Goal: Information Seeking & Learning: Compare options

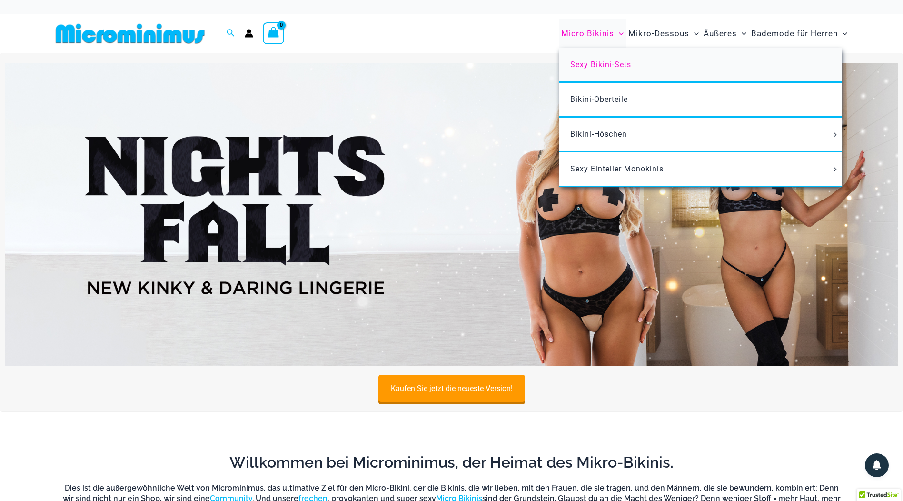
click at [600, 63] on span "Sexy Bikini-Sets" at bounding box center [600, 64] width 61 height 9
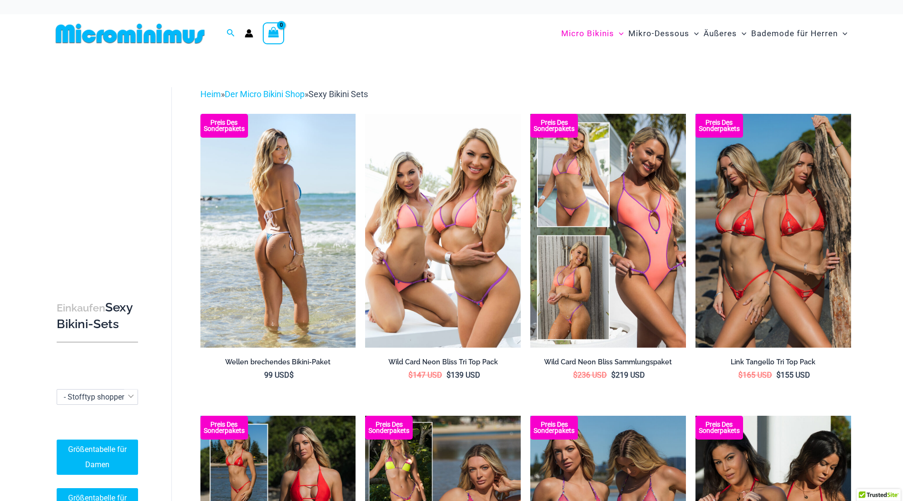
click at [270, 215] on img at bounding box center [278, 230] width 156 height 233
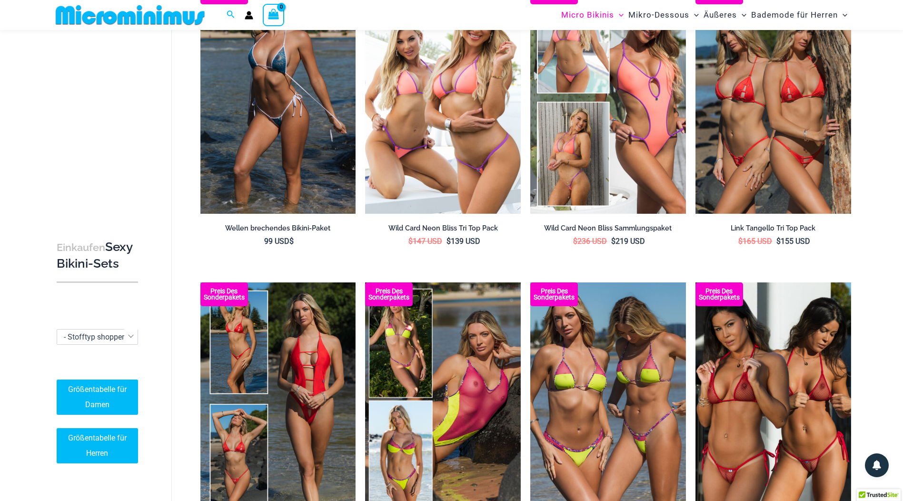
scroll to position [183, 0]
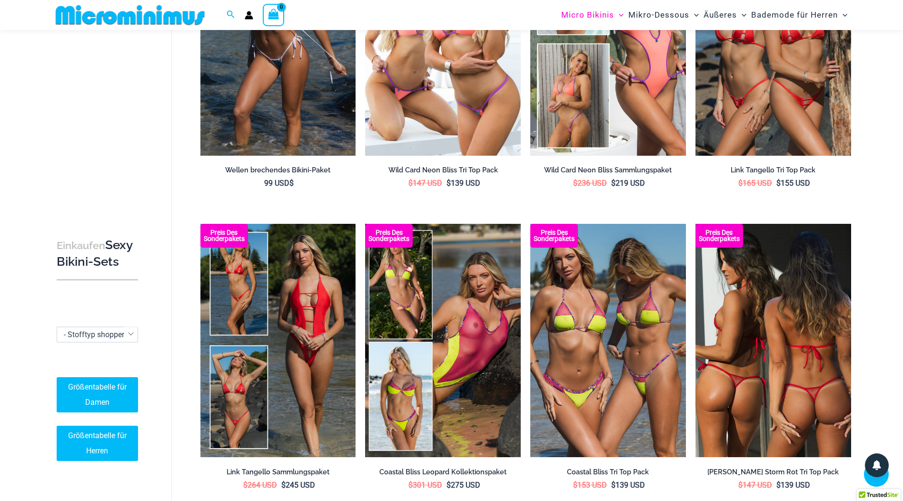
click at [775, 277] on img at bounding box center [773, 340] width 156 height 233
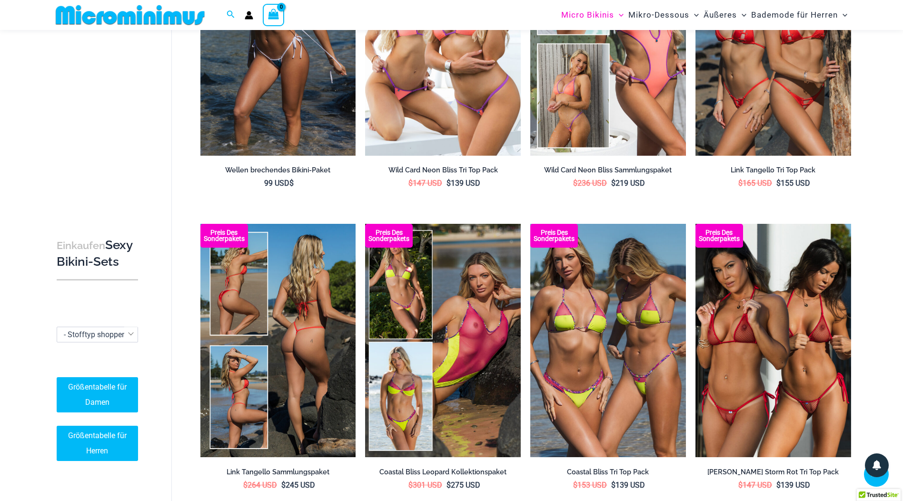
click at [269, 293] on img at bounding box center [278, 340] width 156 height 233
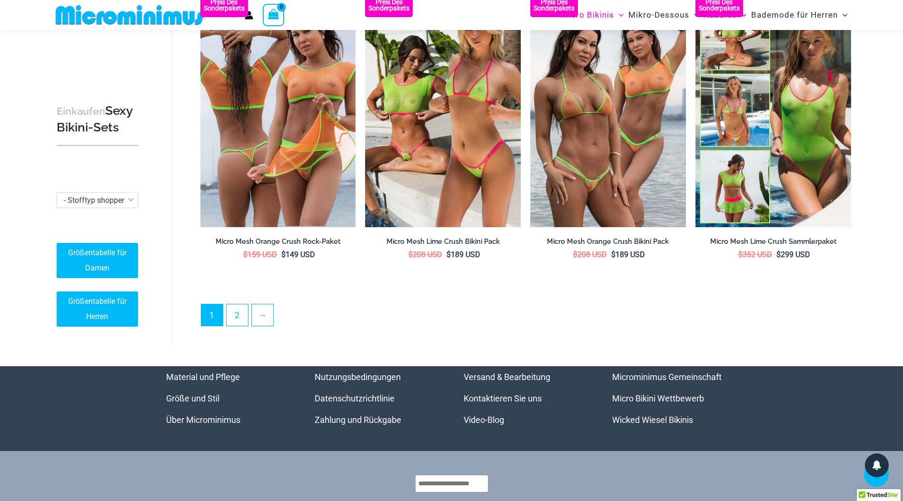
scroll to position [2230, 0]
click at [233, 310] on link "2" at bounding box center [237, 315] width 21 height 22
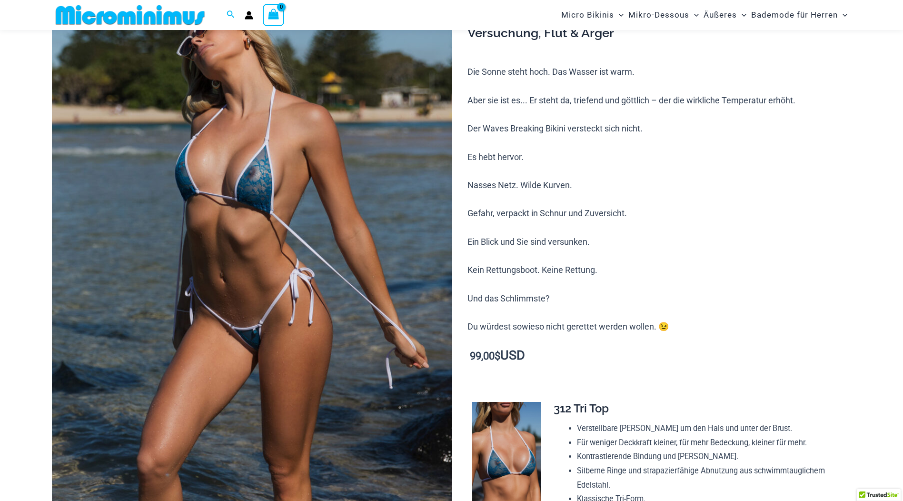
scroll to position [134, 0]
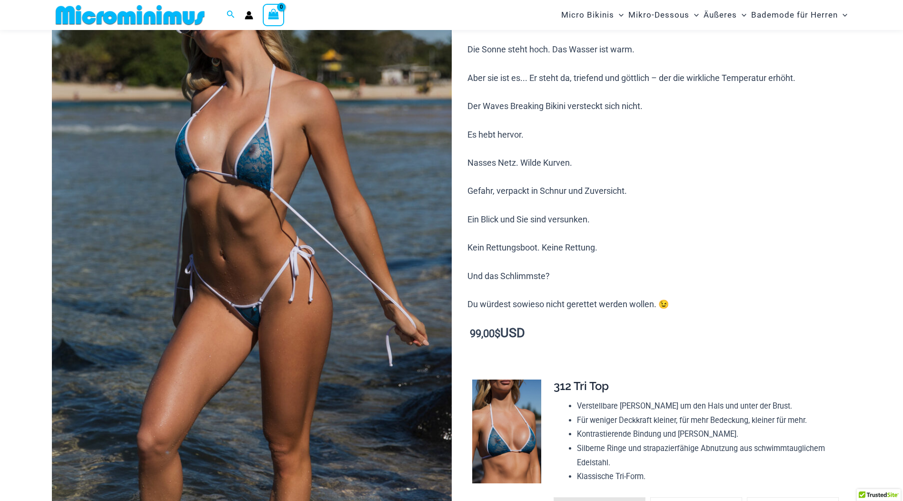
click at [294, 187] on img at bounding box center [252, 252] width 400 height 600
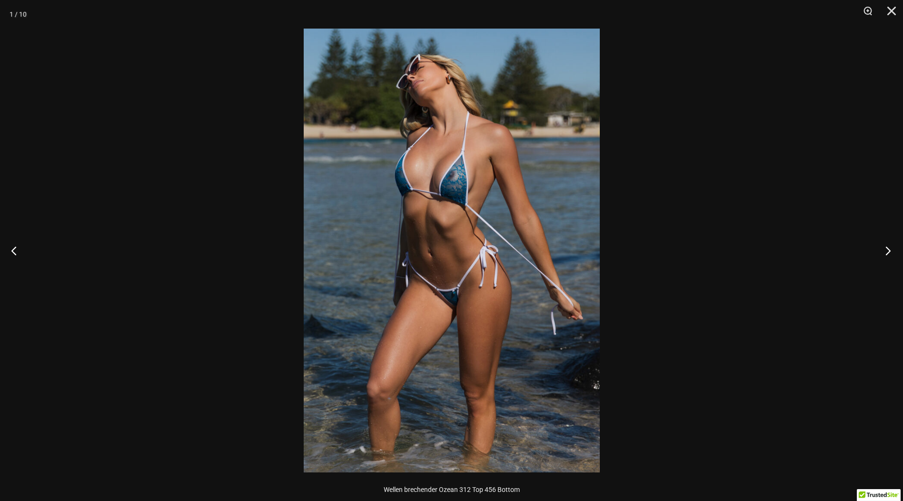
click at [886, 250] on button "Nächster" at bounding box center [885, 251] width 36 height 48
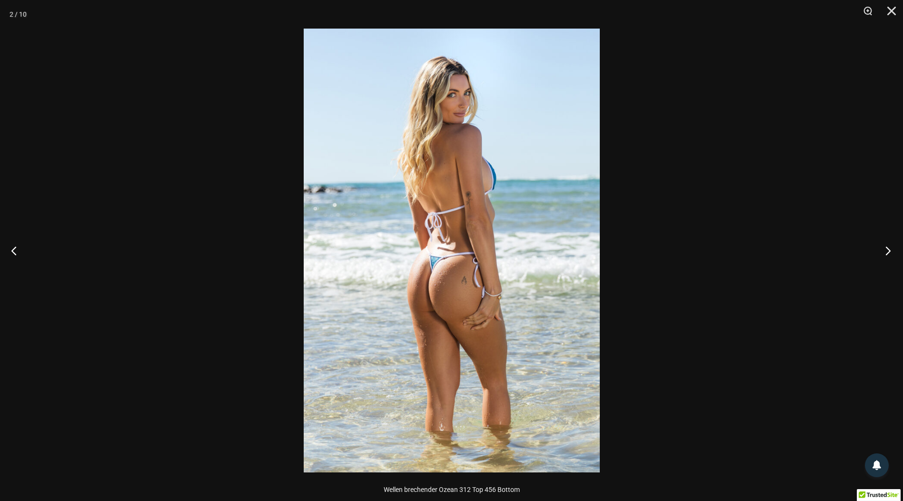
click at [889, 250] on button "Nächster" at bounding box center [885, 251] width 36 height 48
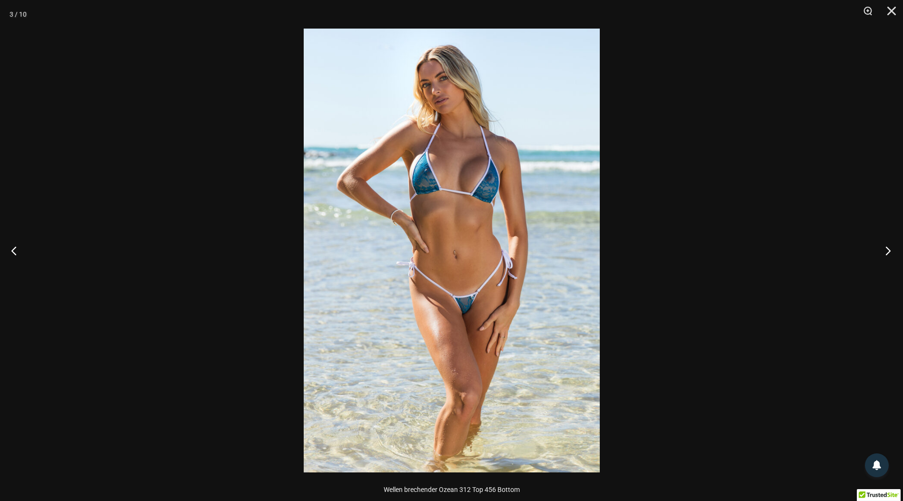
click at [888, 250] on button "Nächster" at bounding box center [885, 251] width 36 height 48
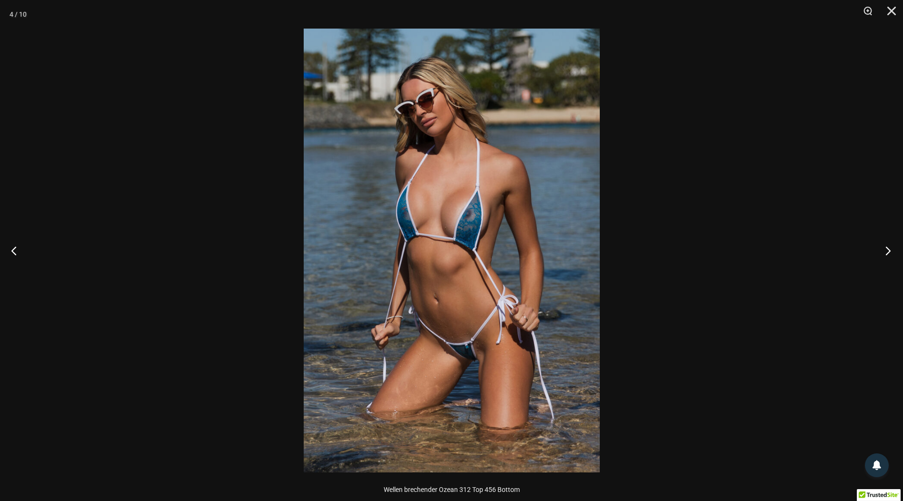
click at [888, 250] on button "Nächster" at bounding box center [885, 251] width 36 height 48
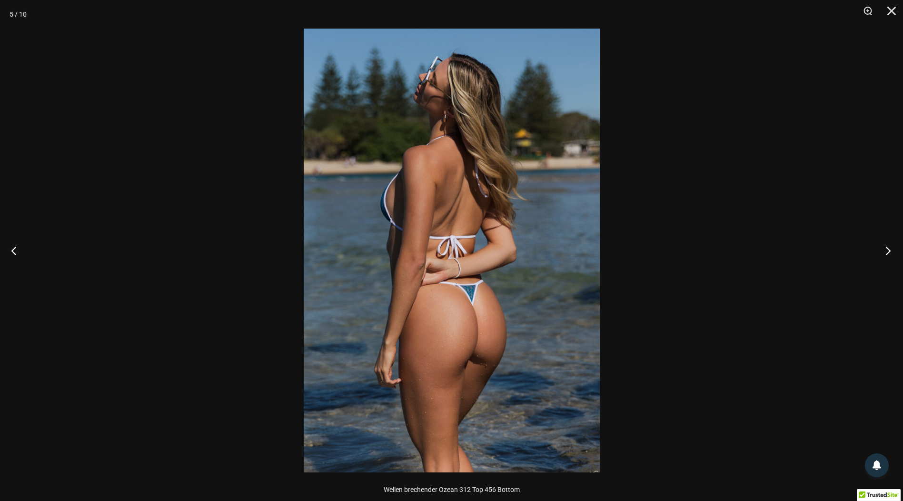
click at [888, 250] on button "Nächster" at bounding box center [885, 251] width 36 height 48
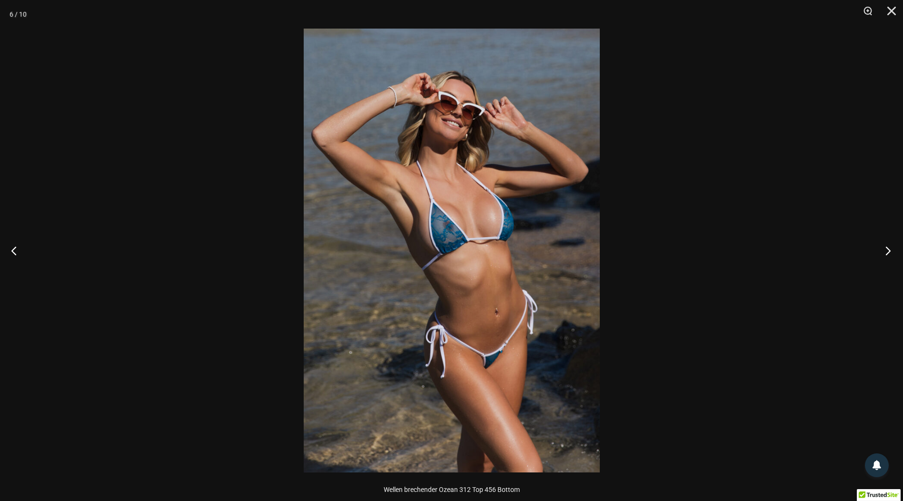
click at [888, 250] on button "Nächster" at bounding box center [885, 251] width 36 height 48
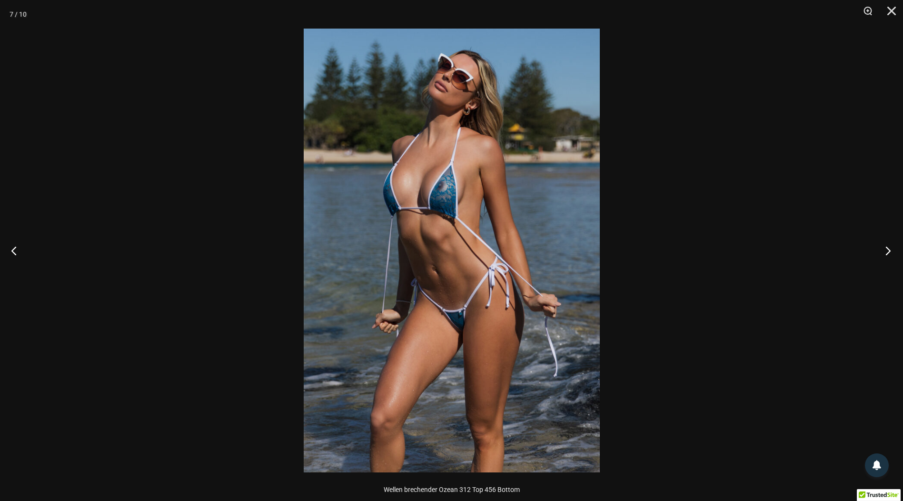
click at [888, 250] on button "Nächster" at bounding box center [885, 251] width 36 height 48
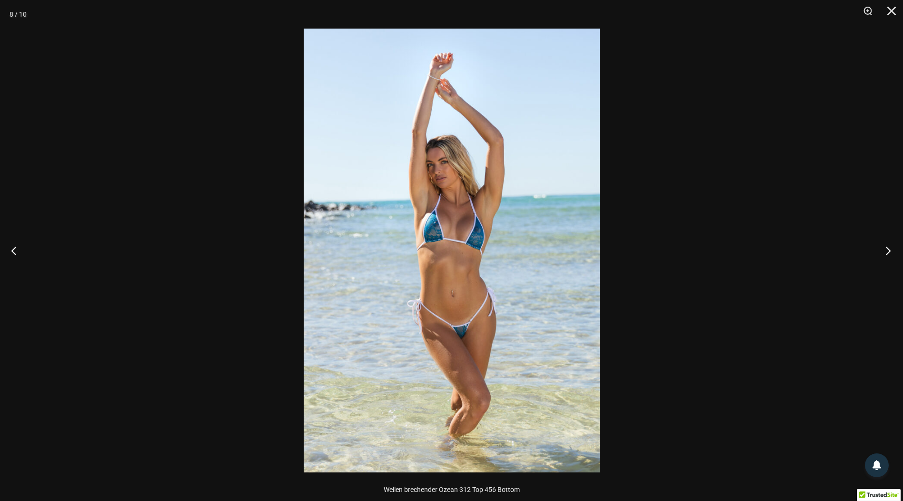
click at [888, 250] on button "Nächster" at bounding box center [885, 251] width 36 height 48
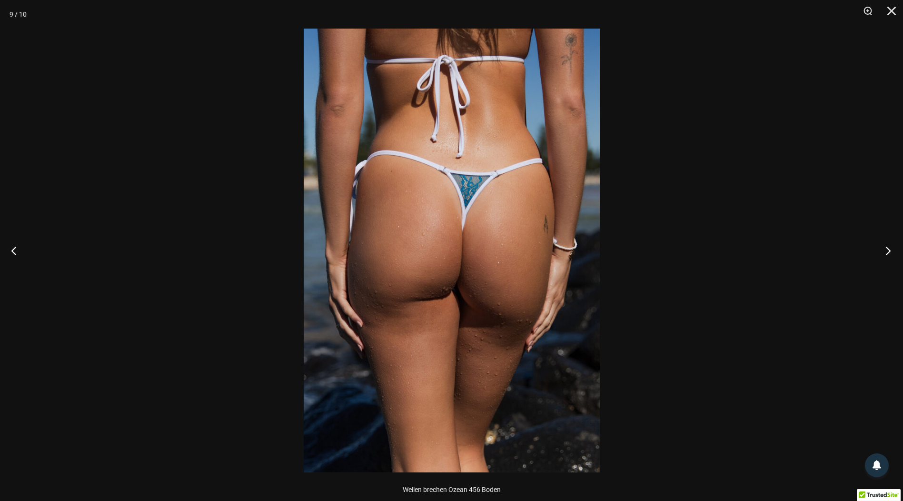
click at [888, 250] on button "Nächster" at bounding box center [885, 251] width 36 height 48
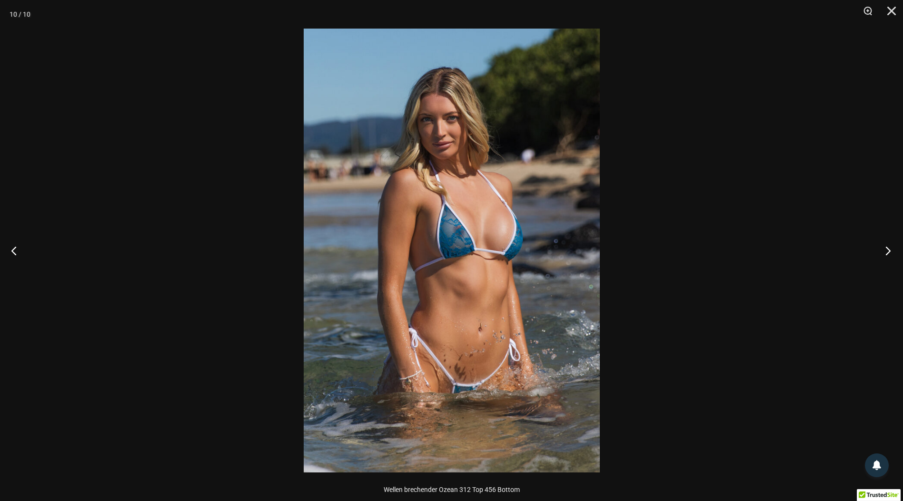
click at [888, 250] on button "Nächster" at bounding box center [885, 251] width 36 height 48
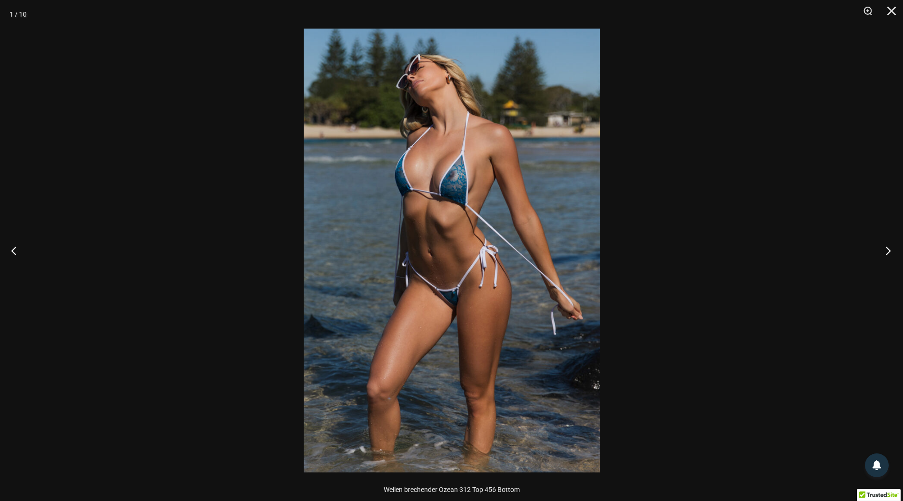
click at [888, 250] on button "Nächster" at bounding box center [885, 251] width 36 height 48
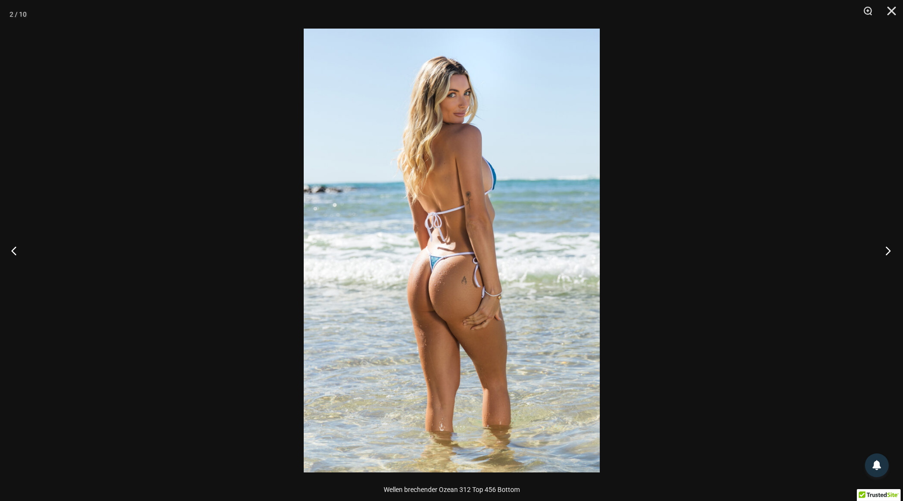
click at [888, 250] on button "Nächster" at bounding box center [885, 251] width 36 height 48
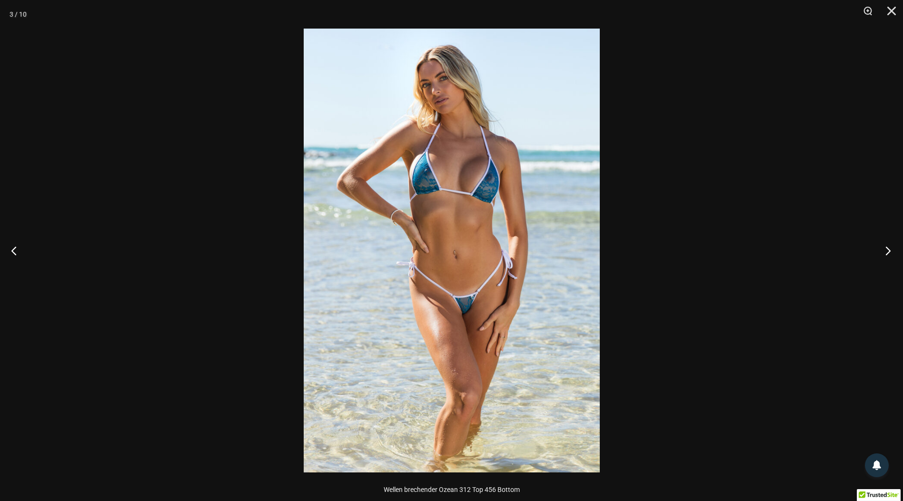
click at [888, 250] on button "Nächster" at bounding box center [885, 251] width 36 height 48
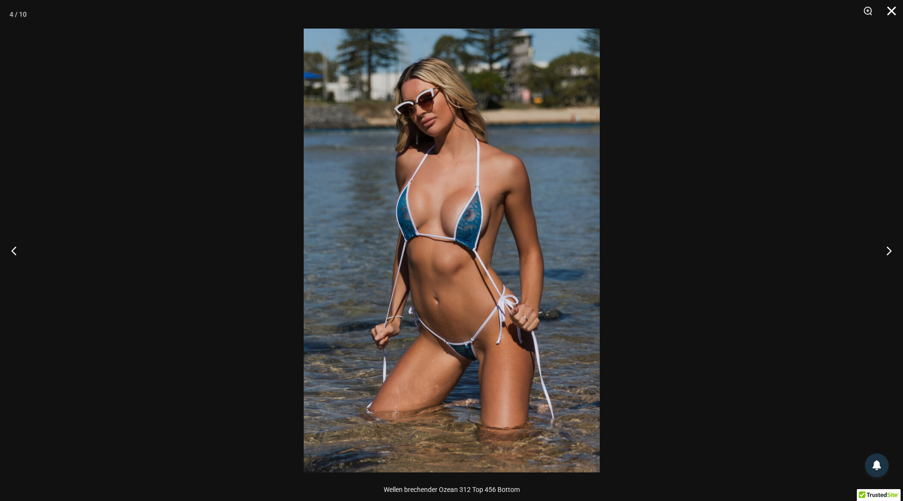
click at [890, 10] on button "Schließen" at bounding box center [888, 14] width 24 height 29
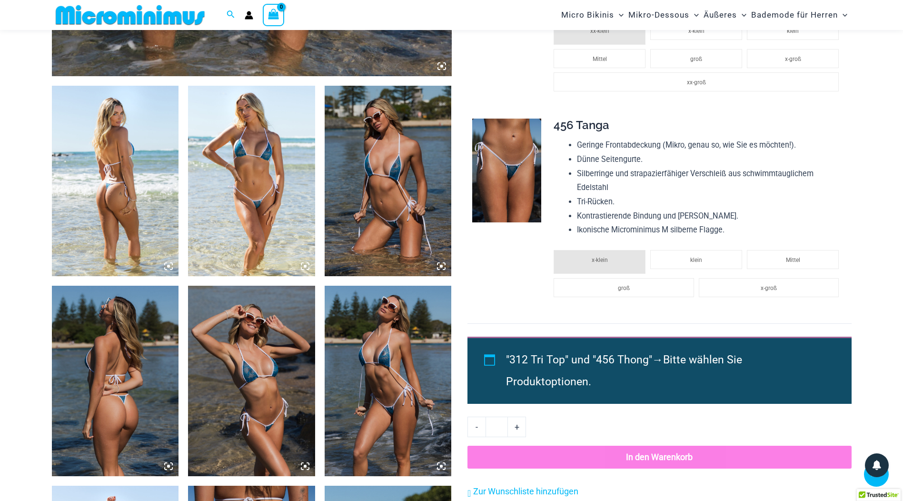
scroll to position [515, 0]
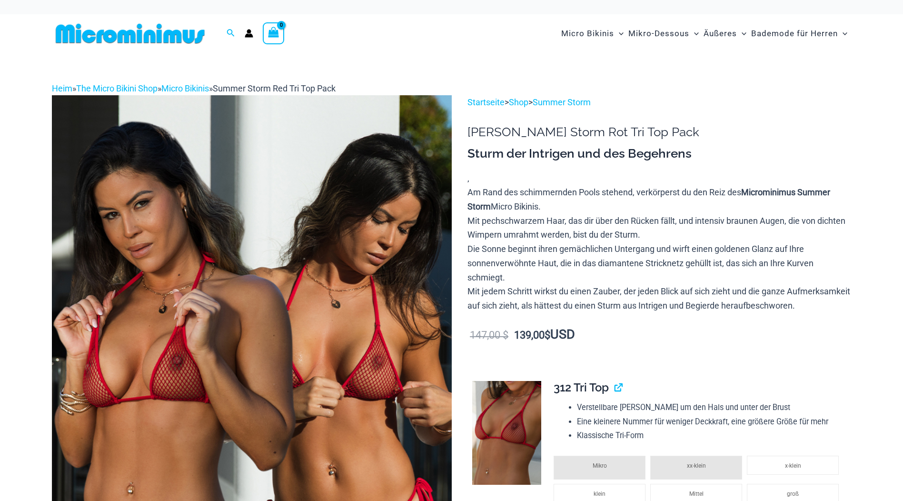
drag, startPoint x: 0, startPoint y: 0, endPoint x: 273, endPoint y: 277, distance: 389.4
click at [273, 277] on img at bounding box center [252, 395] width 400 height 600
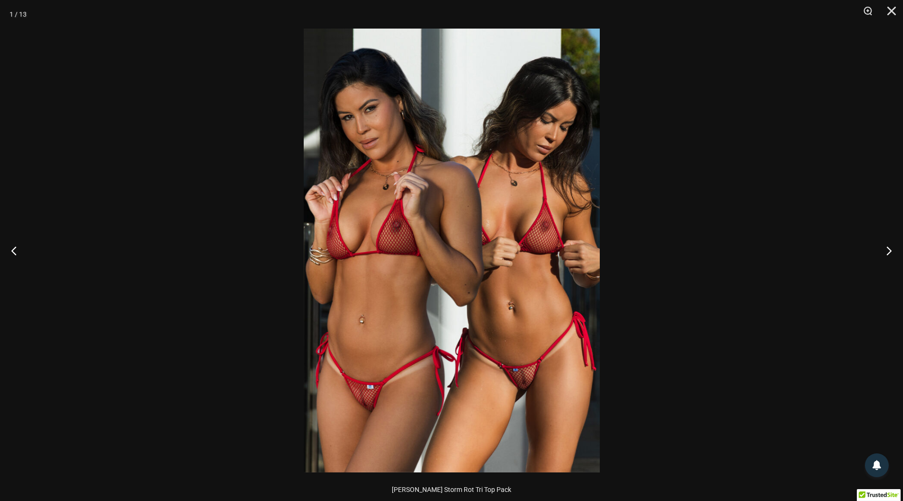
click at [372, 376] on img at bounding box center [452, 251] width 296 height 444
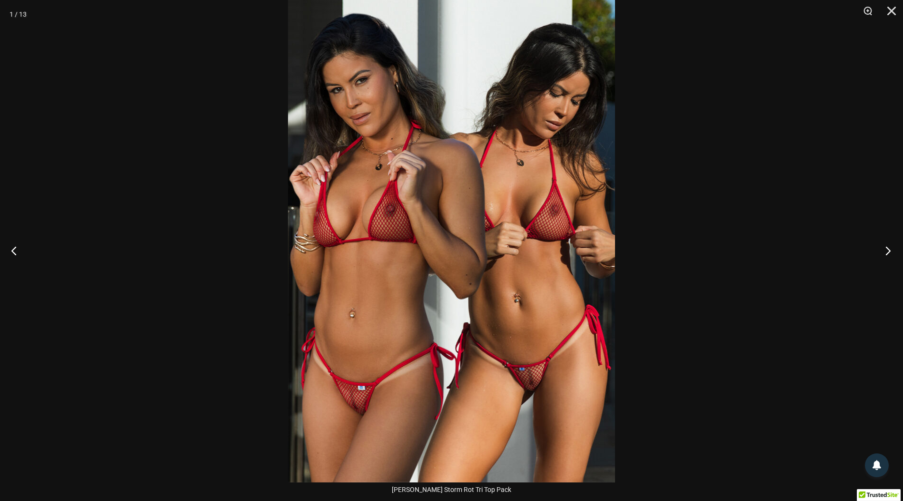
click at [888, 248] on button "Nächster" at bounding box center [885, 251] width 36 height 48
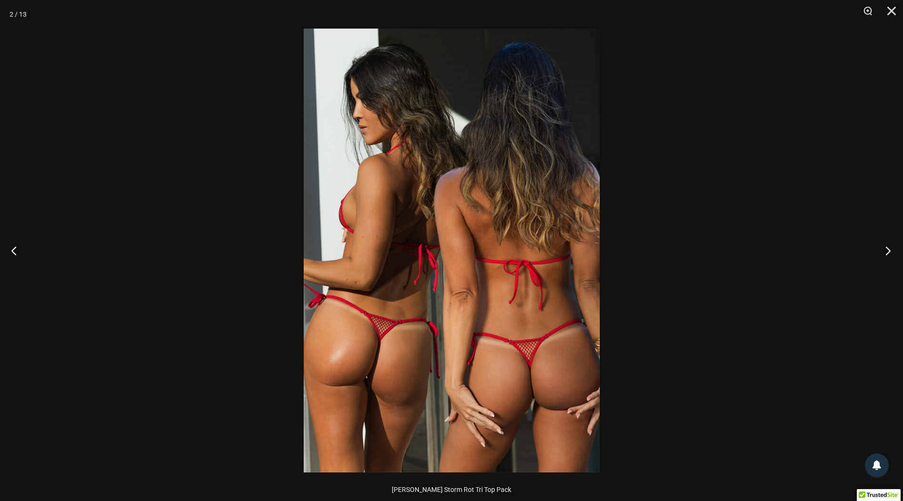
click at [884, 249] on button "Nächster" at bounding box center [885, 251] width 36 height 48
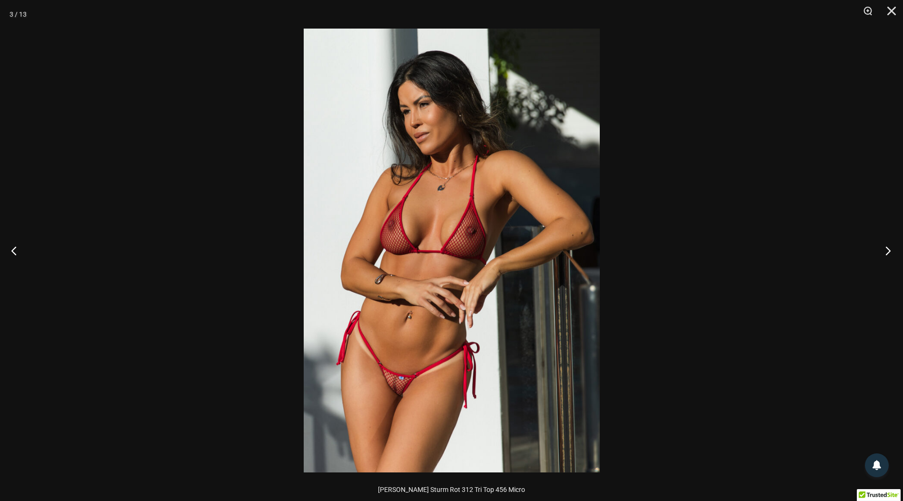
click at [884, 252] on button "Nächster" at bounding box center [885, 251] width 36 height 48
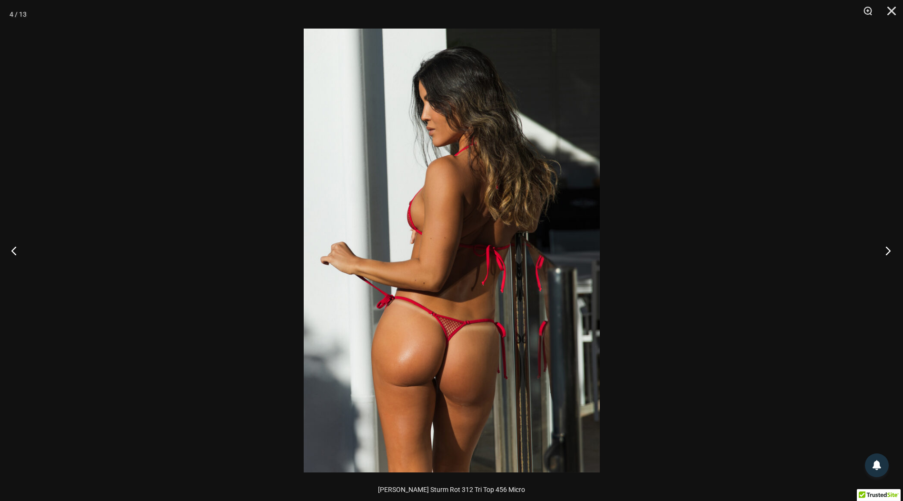
click at [885, 252] on button "Nächster" at bounding box center [885, 251] width 36 height 48
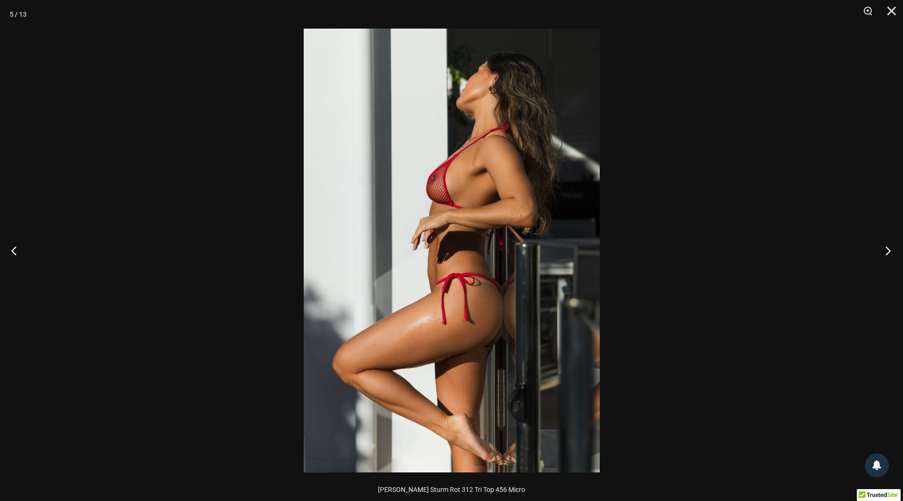
click at [885, 252] on button "Nächster" at bounding box center [885, 251] width 36 height 48
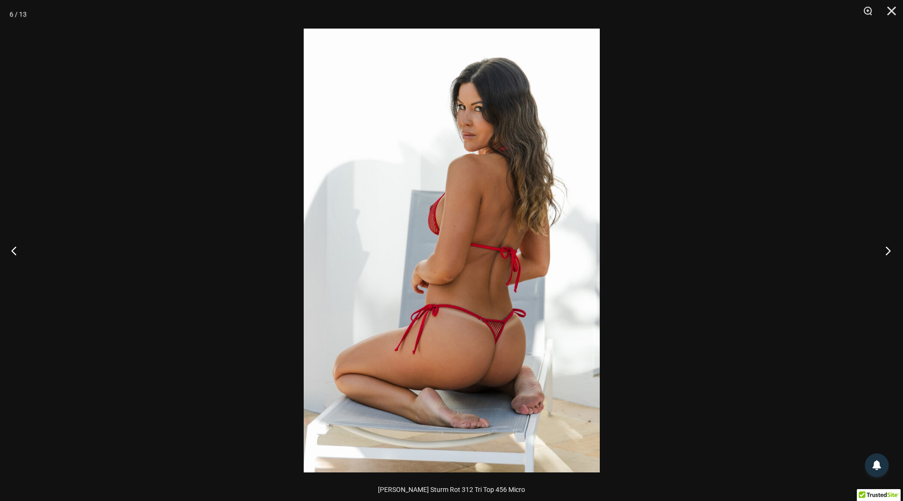
click at [885, 252] on button "Nächster" at bounding box center [885, 251] width 36 height 48
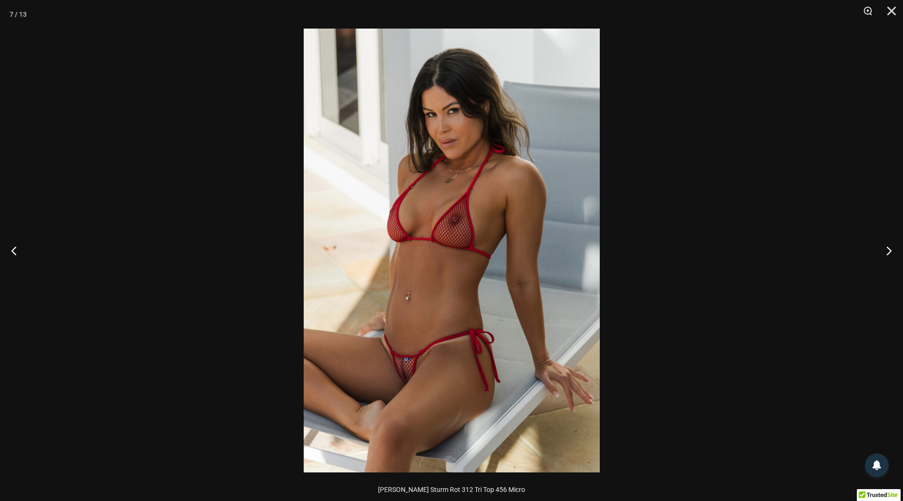
click at [575, 229] on img at bounding box center [452, 251] width 296 height 444
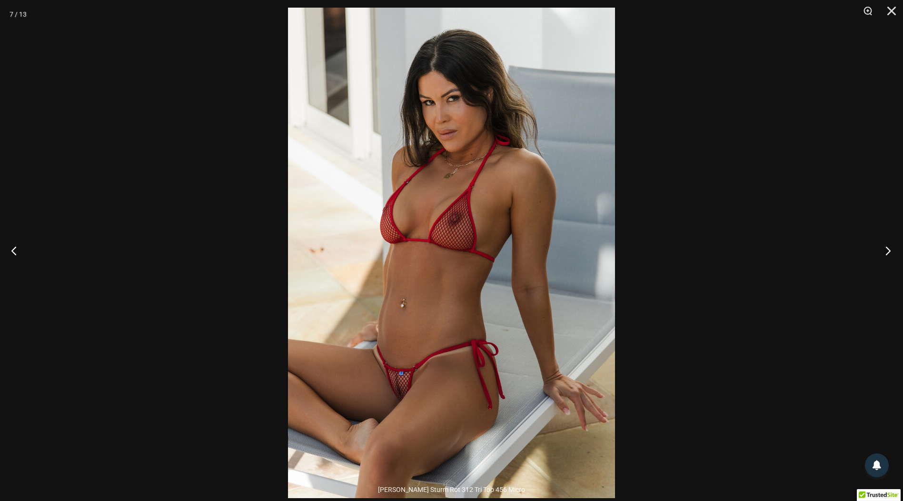
click at [886, 251] on button "Nächster" at bounding box center [885, 251] width 36 height 48
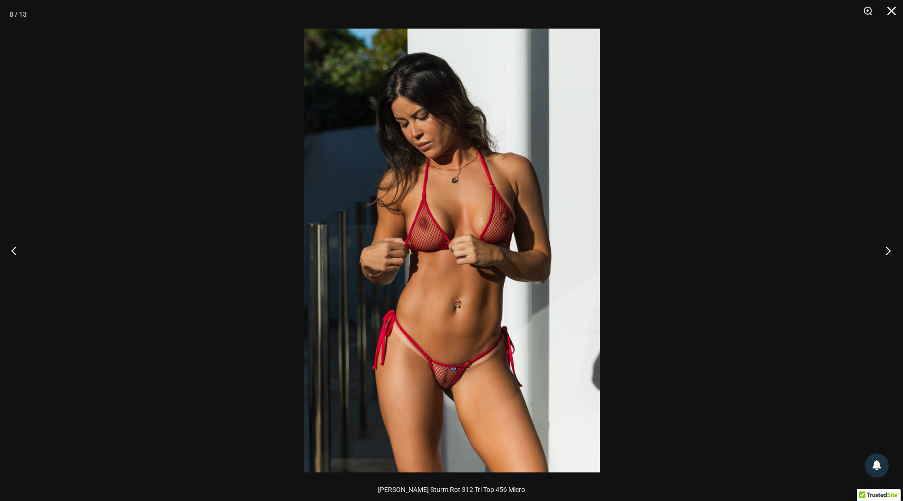
click at [886, 251] on button "Nächster" at bounding box center [885, 251] width 36 height 48
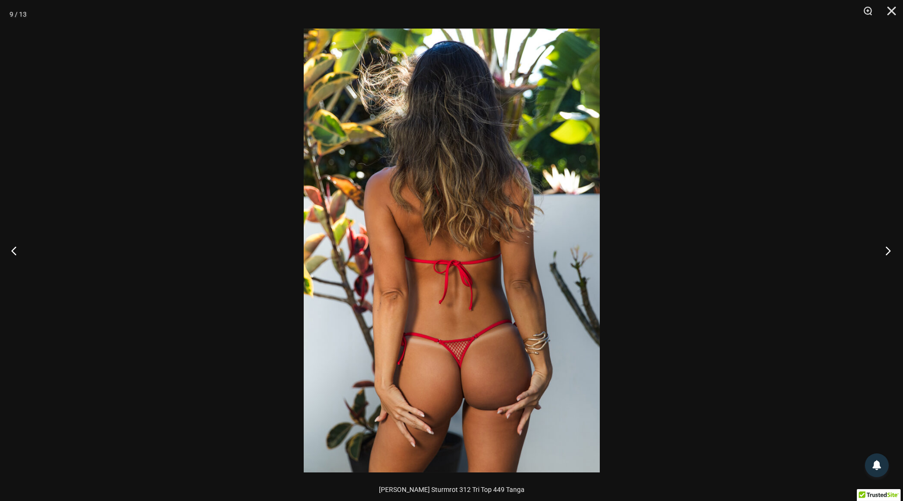
click at [886, 251] on button "Nächster" at bounding box center [885, 251] width 36 height 48
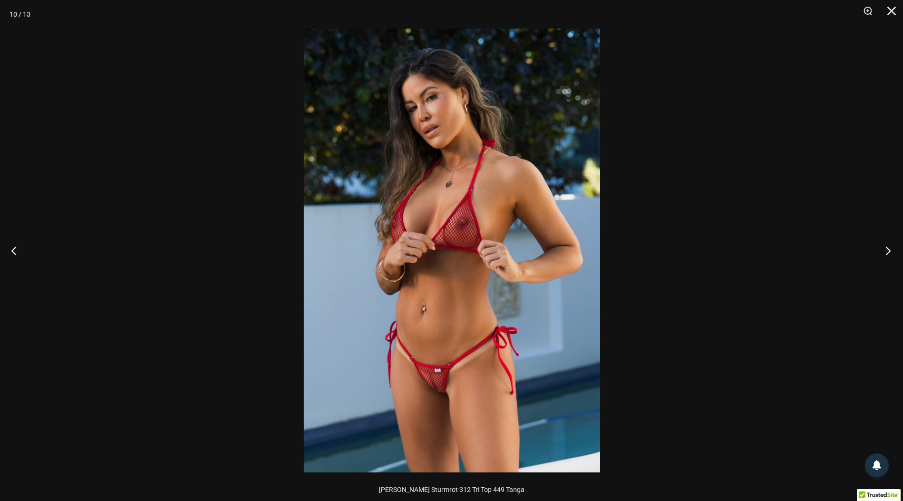
click at [886, 251] on button "Nächster" at bounding box center [885, 251] width 36 height 48
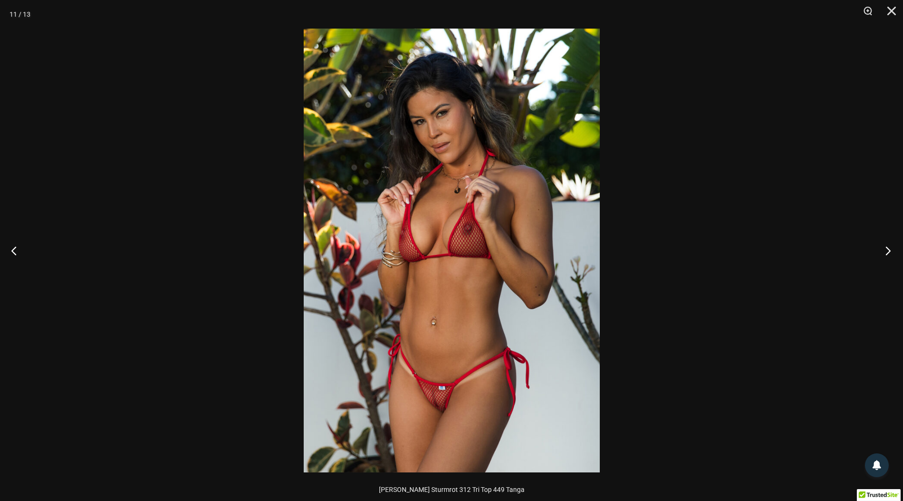
click at [886, 251] on button "Nächster" at bounding box center [885, 251] width 36 height 48
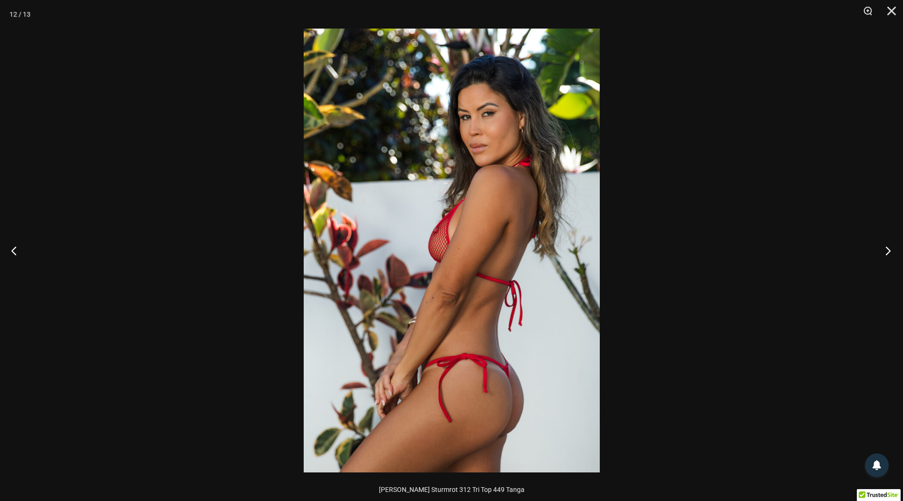
click at [886, 251] on button "Nächster" at bounding box center [885, 251] width 36 height 48
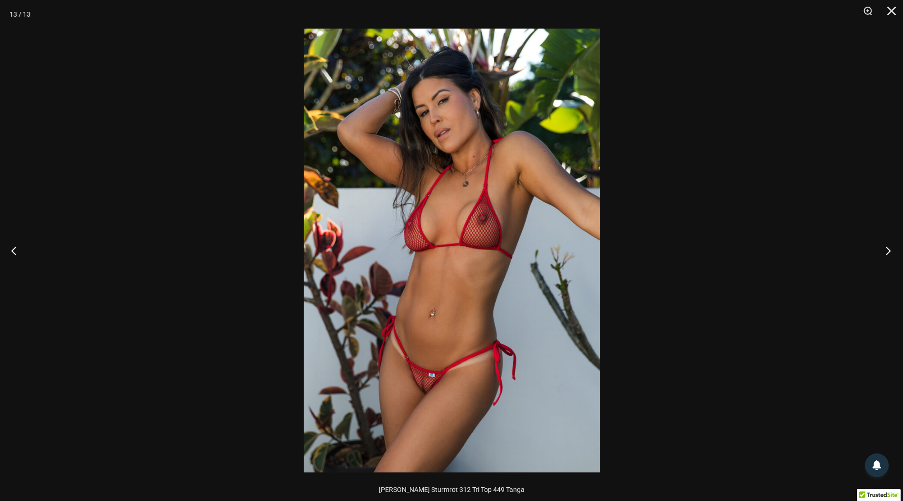
click at [886, 251] on button "Nächster" at bounding box center [885, 251] width 36 height 48
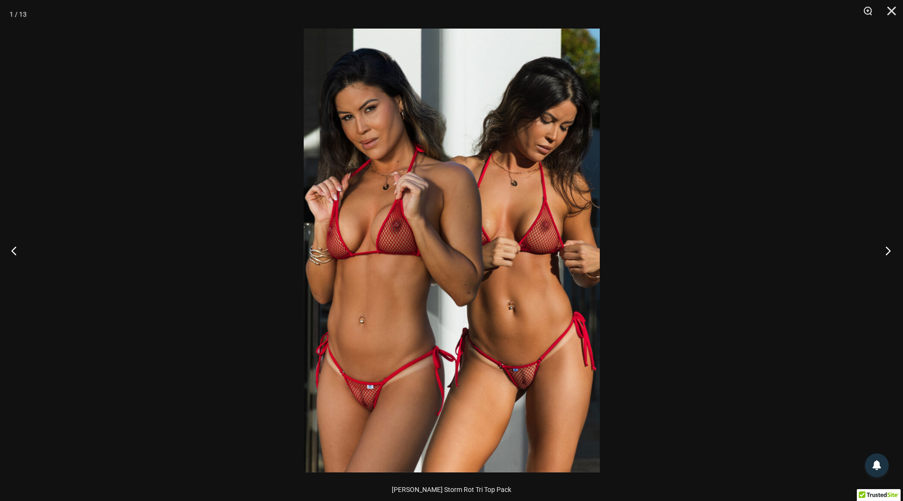
click at [886, 251] on button "Nächster" at bounding box center [885, 251] width 36 height 48
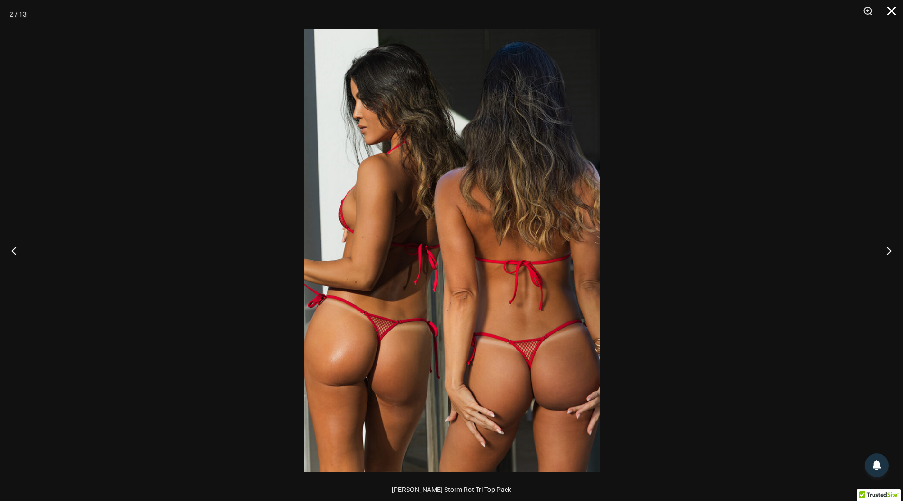
click at [890, 7] on button "Schließen" at bounding box center [888, 14] width 24 height 29
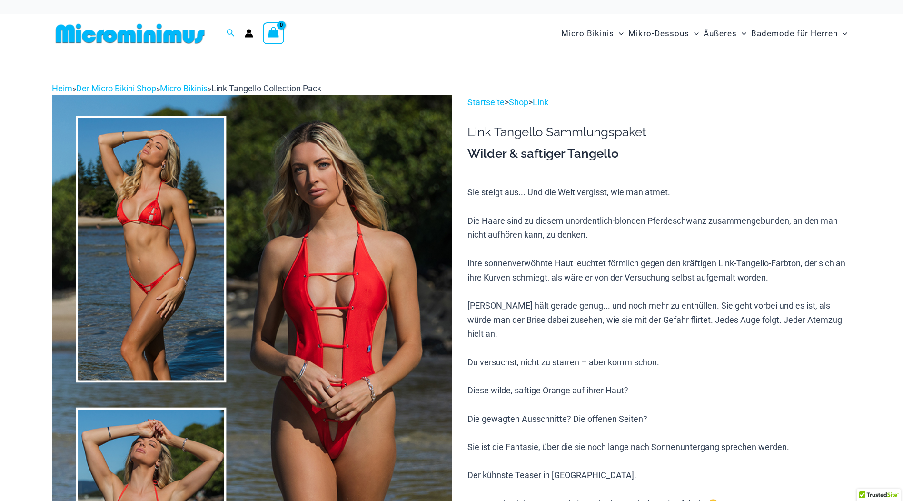
click at [143, 220] on img at bounding box center [252, 395] width 400 height 600
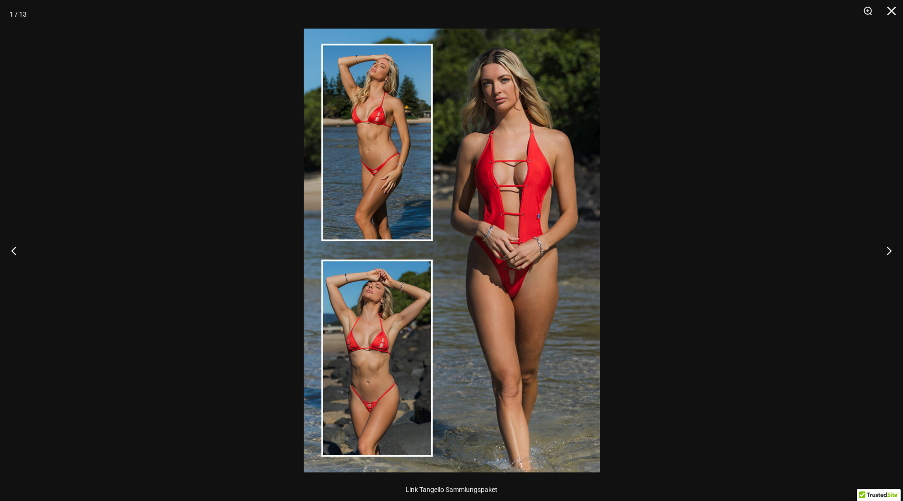
click at [494, 208] on img at bounding box center [452, 251] width 296 height 444
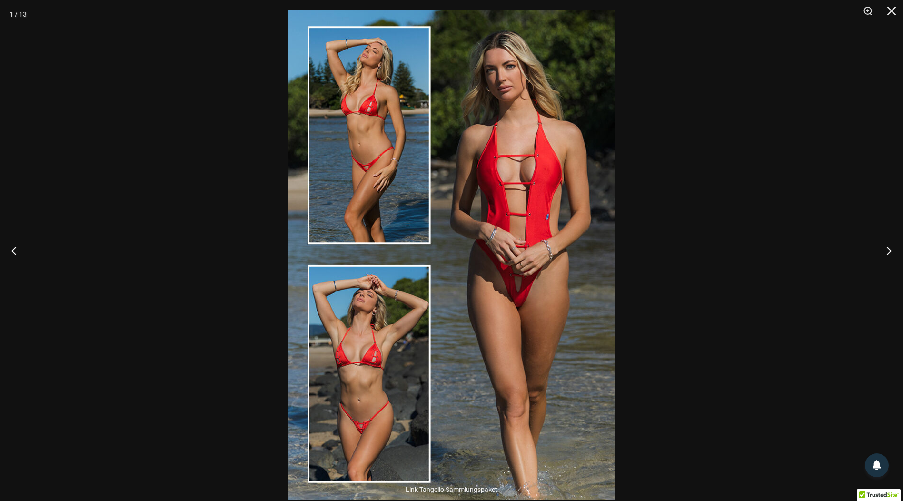
click at [377, 131] on img at bounding box center [451, 255] width 327 height 490
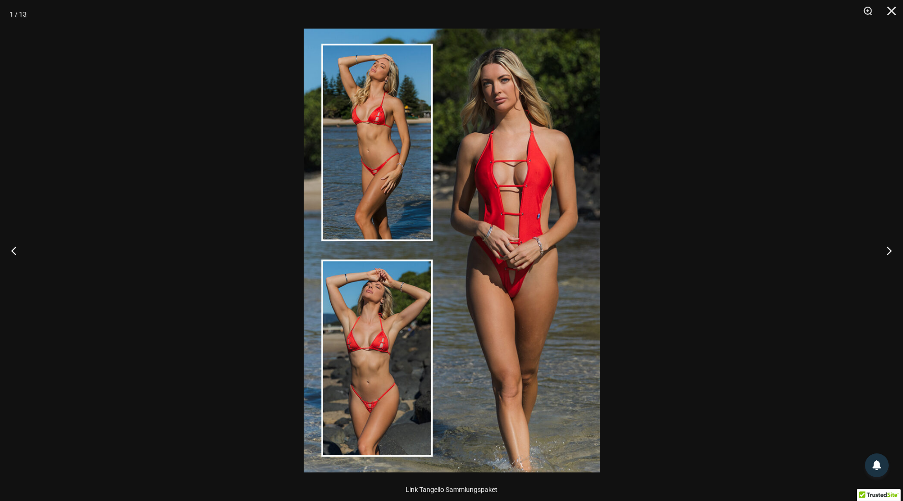
click at [371, 315] on img at bounding box center [452, 251] width 296 height 444
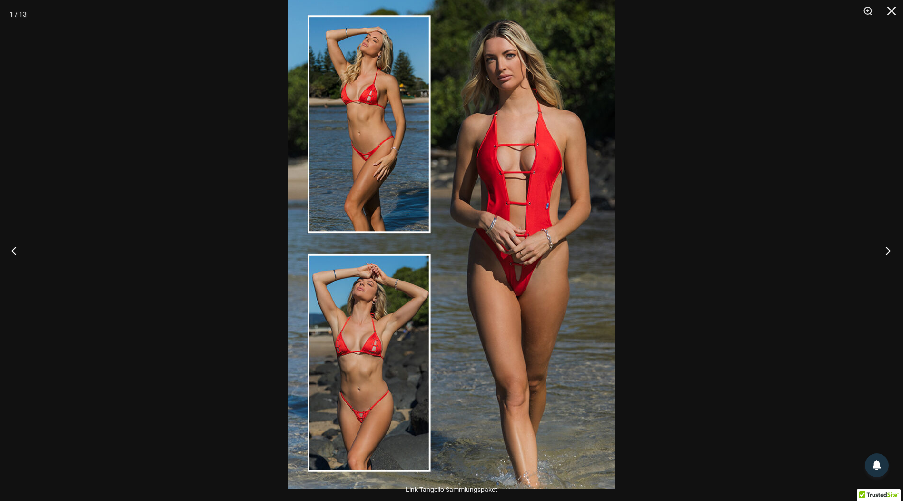
click at [886, 251] on button "Nächster" at bounding box center [885, 251] width 36 height 48
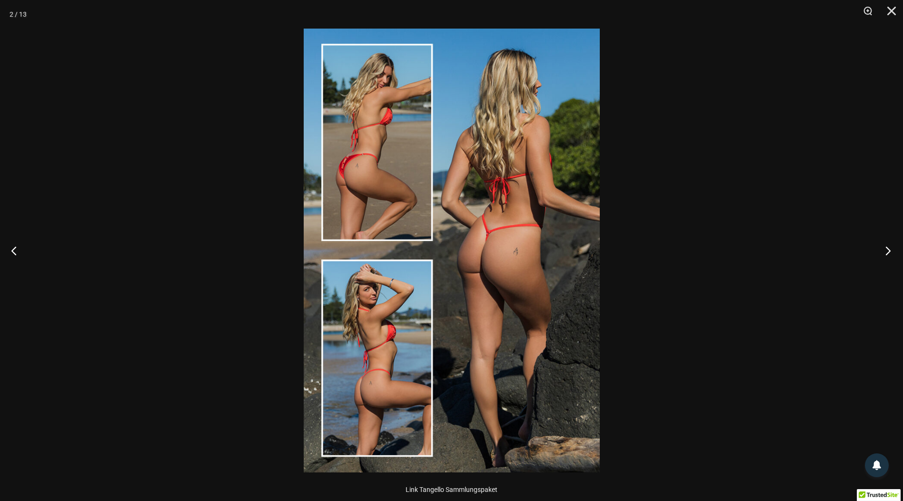
click at [887, 250] on button "Nächster" at bounding box center [885, 251] width 36 height 48
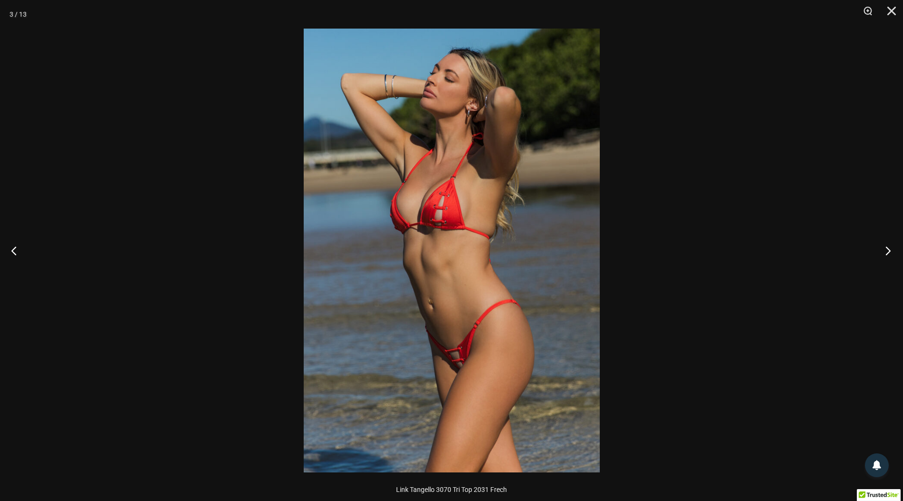
click at [887, 250] on button "Nächster" at bounding box center [885, 251] width 36 height 48
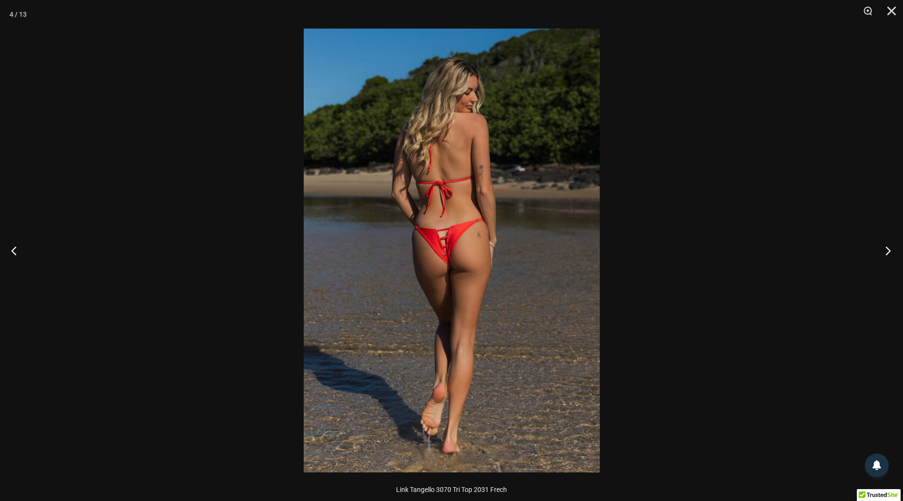
click at [887, 250] on button "Nächster" at bounding box center [885, 251] width 36 height 48
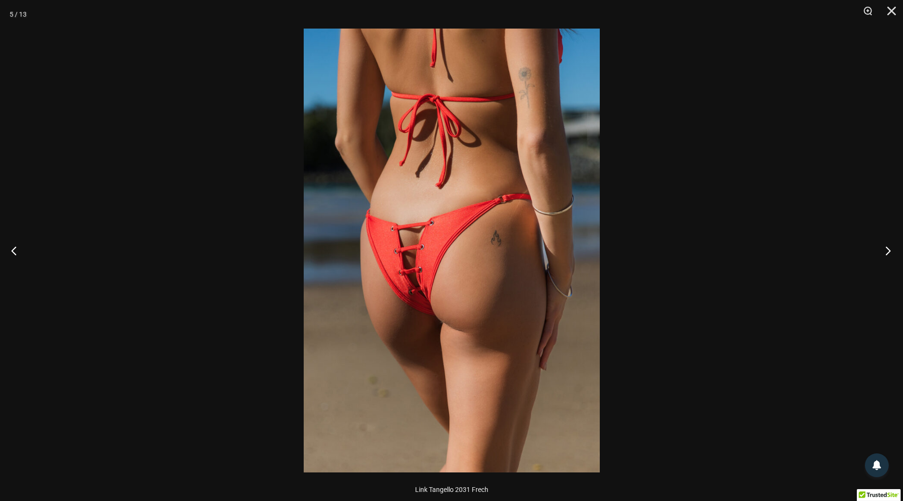
click at [887, 250] on button "Nächster" at bounding box center [885, 251] width 36 height 48
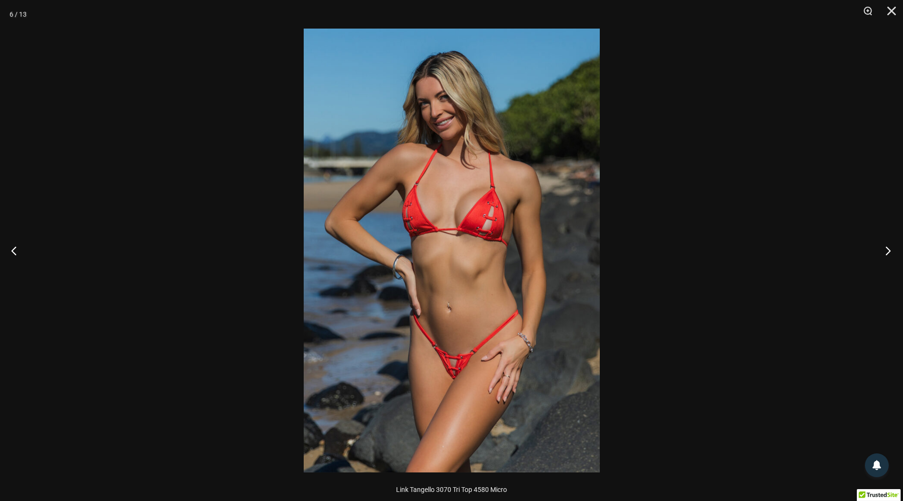
click at [887, 250] on button "Nächster" at bounding box center [885, 251] width 36 height 48
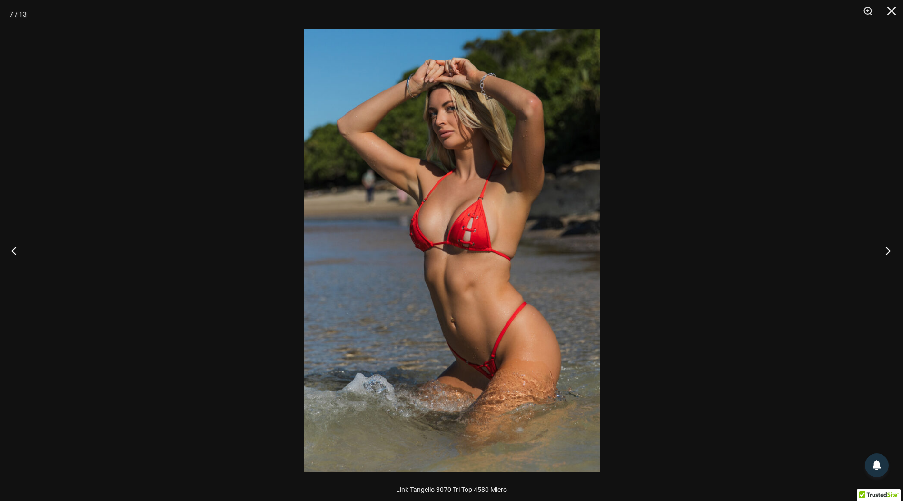
click at [887, 250] on button "Nächster" at bounding box center [885, 251] width 36 height 48
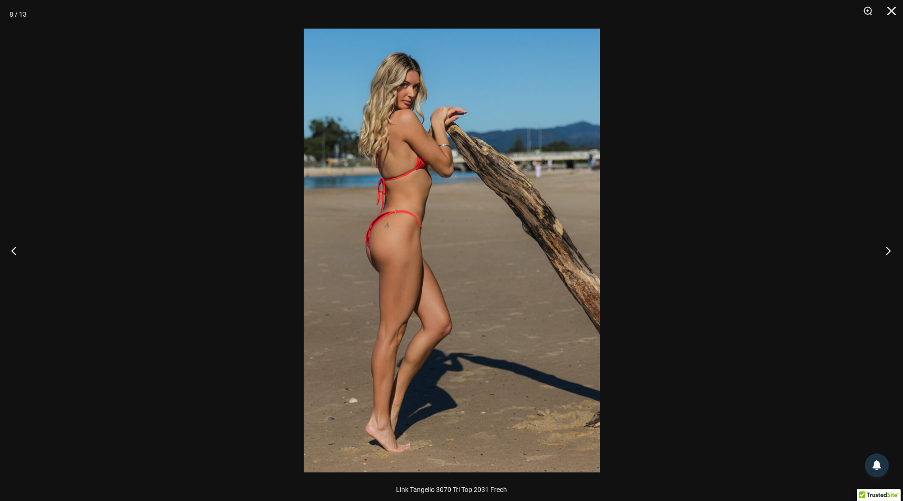
click at [887, 250] on button "Nächster" at bounding box center [885, 251] width 36 height 48
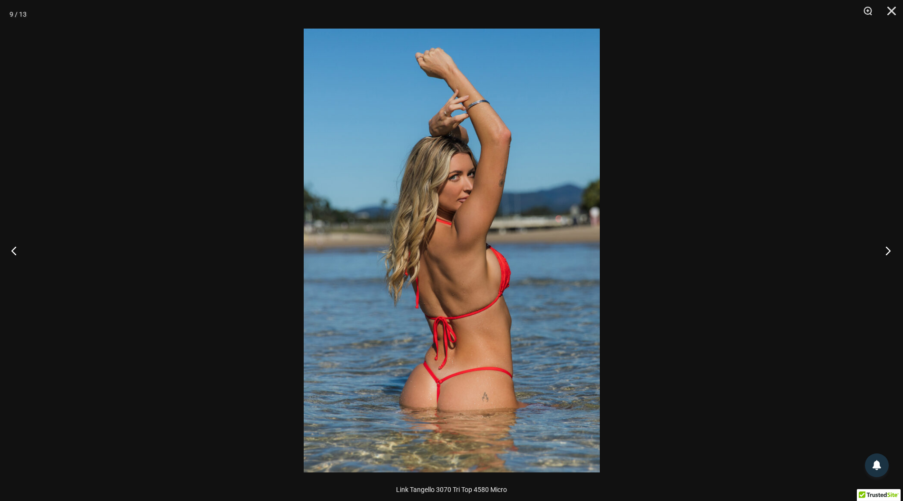
click at [886, 248] on button "Nächster" at bounding box center [885, 251] width 36 height 48
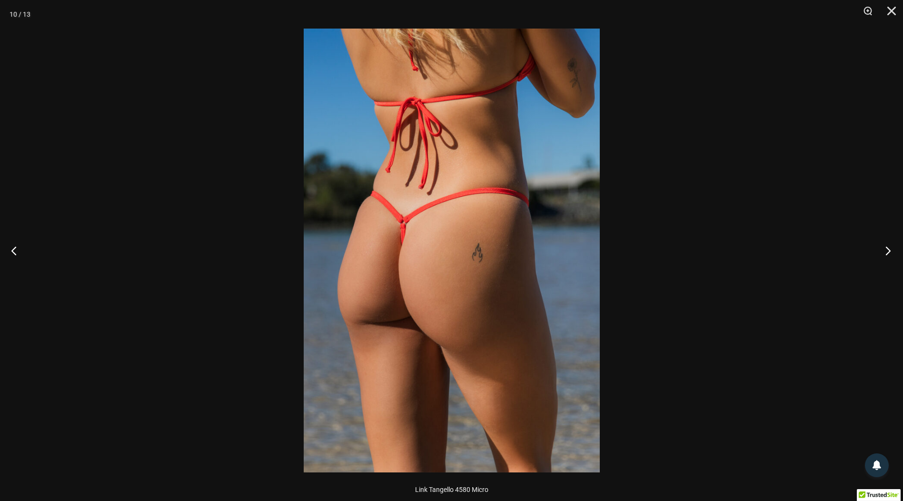
click at [886, 248] on button "Nächster" at bounding box center [885, 251] width 36 height 48
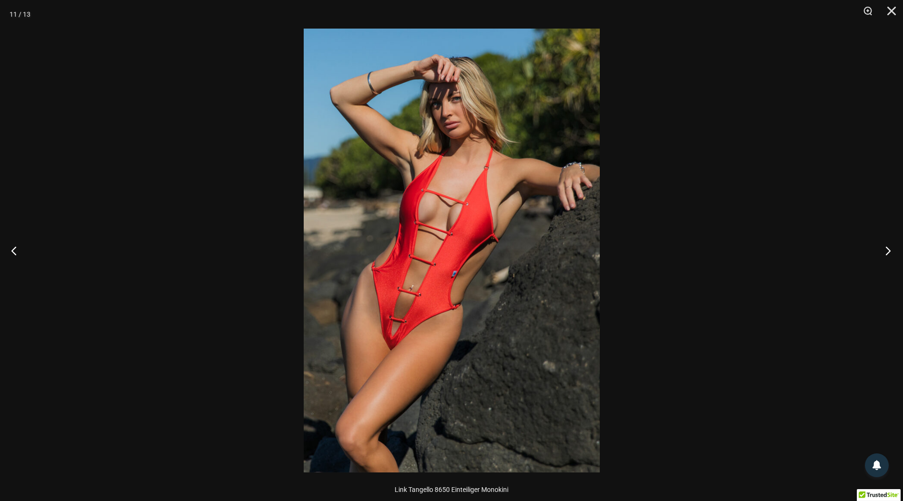
click at [886, 248] on button "Nächster" at bounding box center [885, 251] width 36 height 48
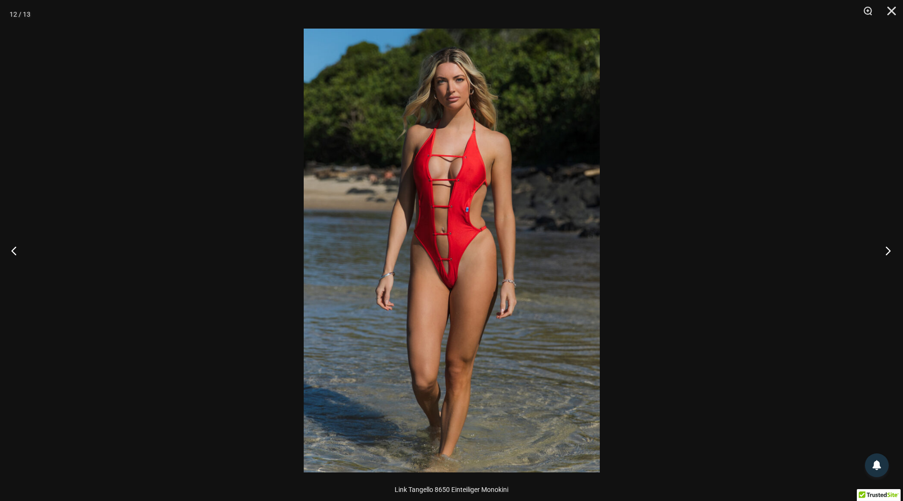
click at [885, 247] on button "Nächster" at bounding box center [885, 251] width 36 height 48
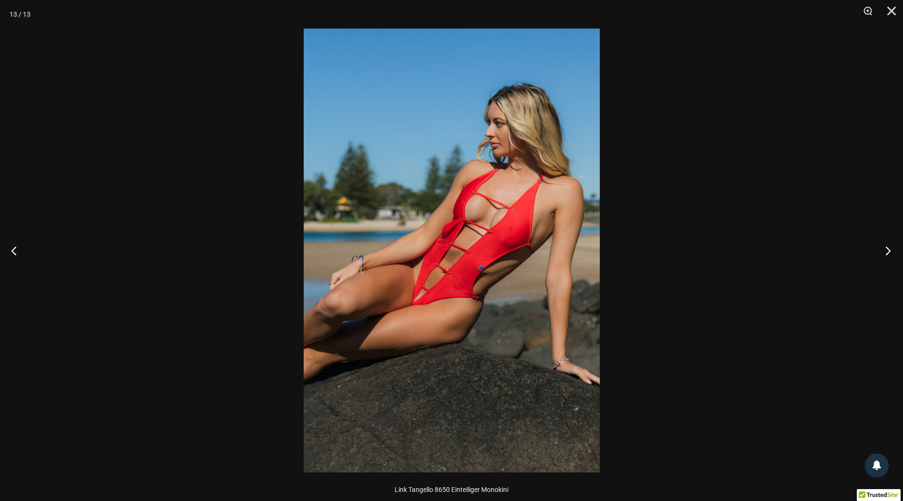
click at [885, 247] on button "Nächster" at bounding box center [885, 251] width 36 height 48
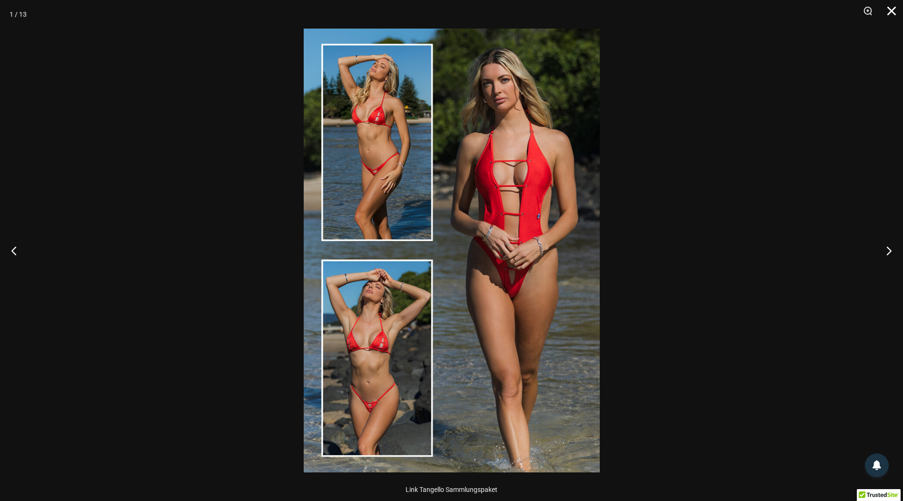
click at [891, 9] on button "Schließen" at bounding box center [888, 14] width 24 height 29
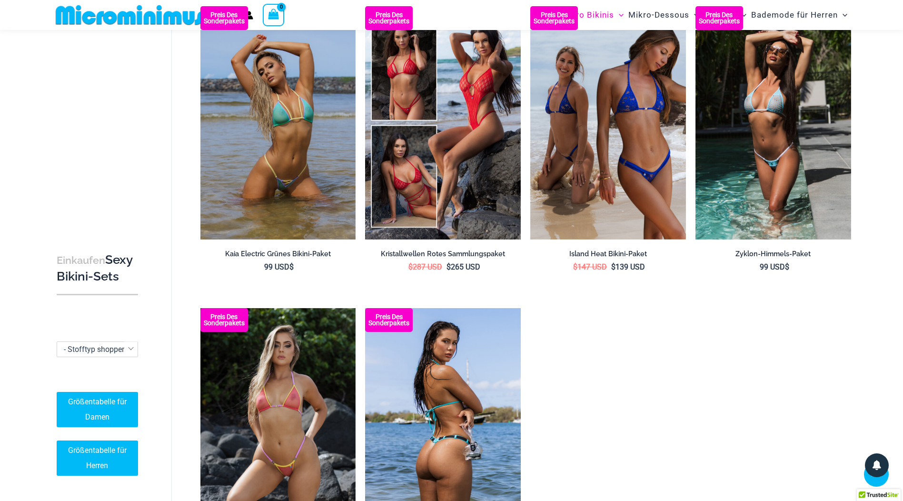
scroll to position [1611, 0]
